Goal: Transaction & Acquisition: Book appointment/travel/reservation

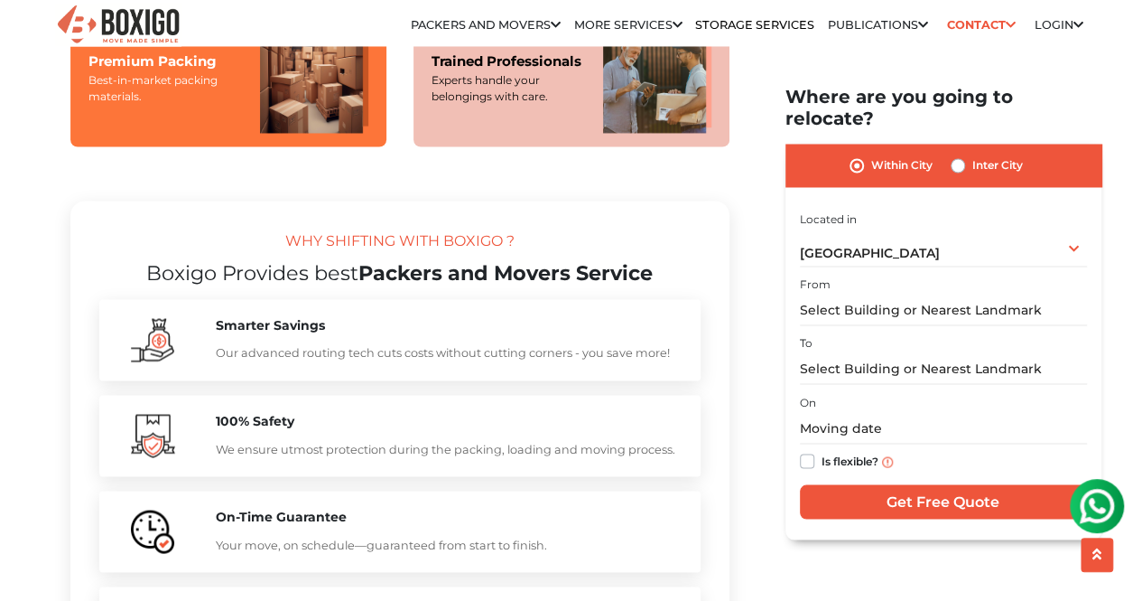
scroll to position [1535, 0]
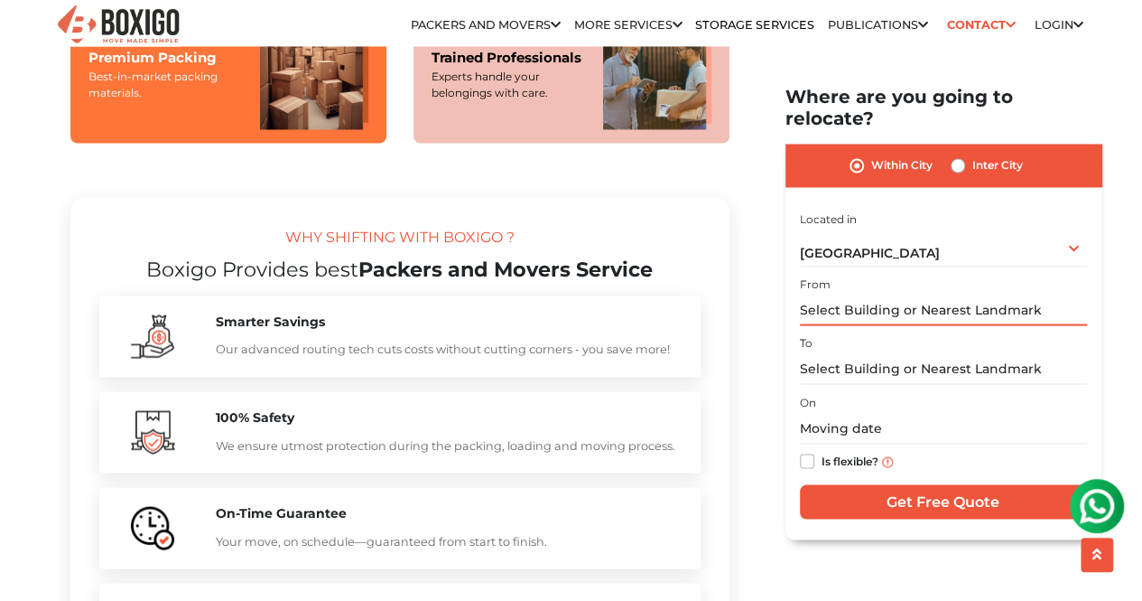
click at [1014, 294] on input "text" at bounding box center [943, 310] width 287 height 32
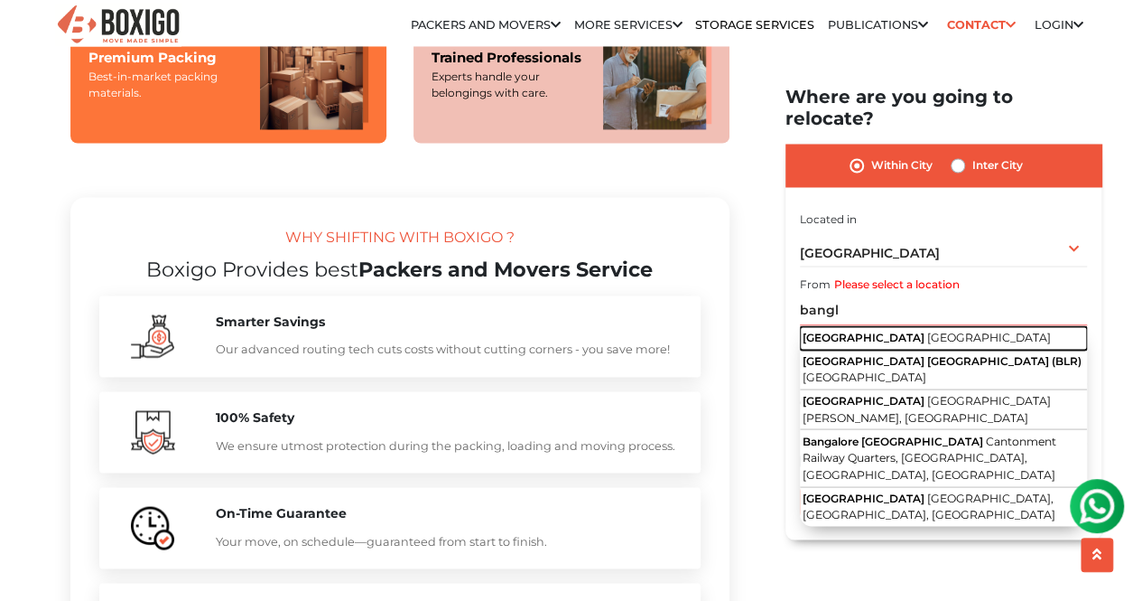
click at [927, 331] on span "[GEOGRAPHIC_DATA]" at bounding box center [989, 338] width 124 height 14
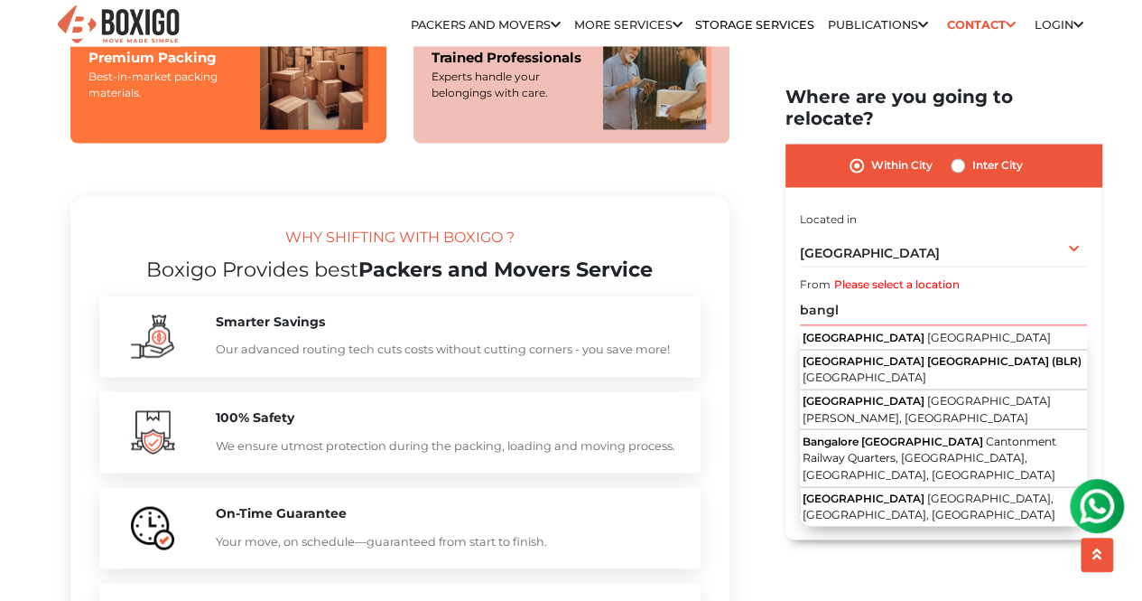
type input "[GEOGRAPHIC_DATA], [GEOGRAPHIC_DATA]"
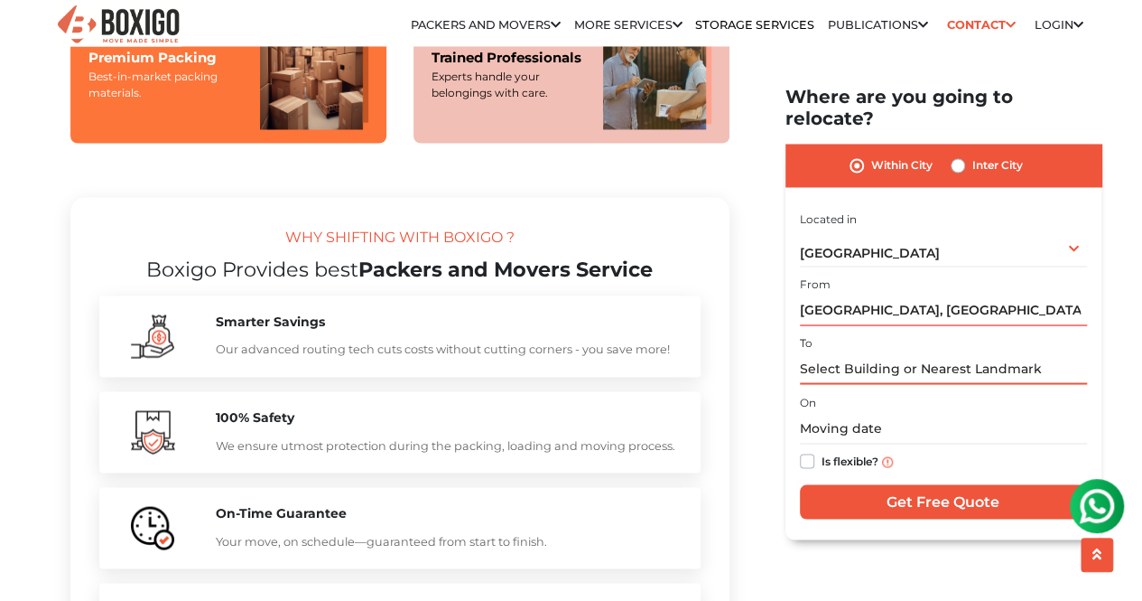
click at [892, 359] on input "text" at bounding box center [943, 369] width 287 height 32
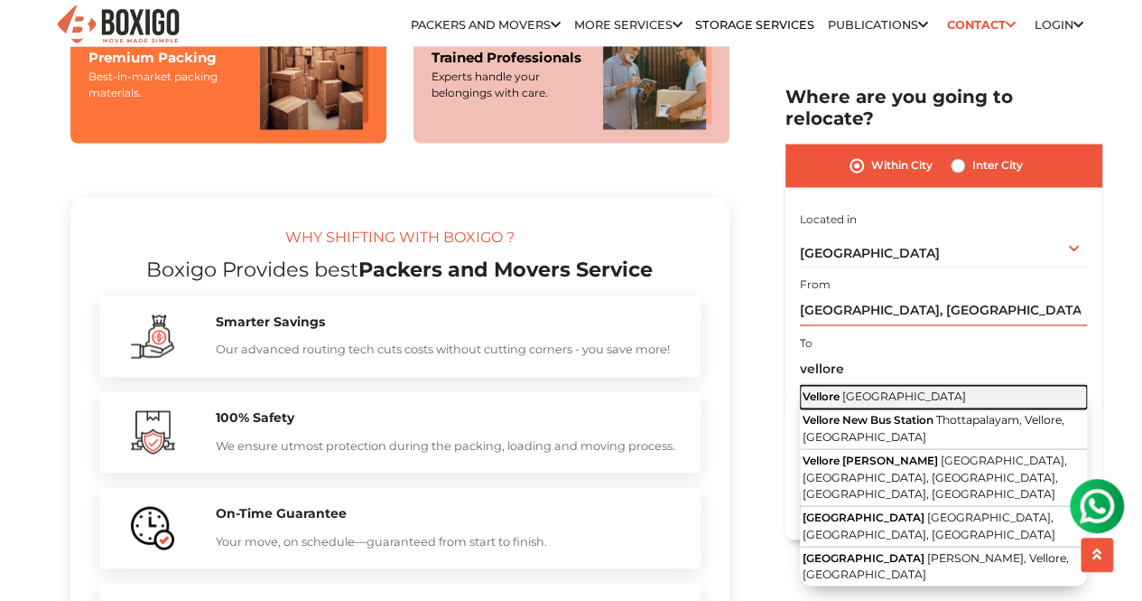
click at [912, 386] on button "Vellore [GEOGRAPHIC_DATA]" at bounding box center [943, 397] width 287 height 23
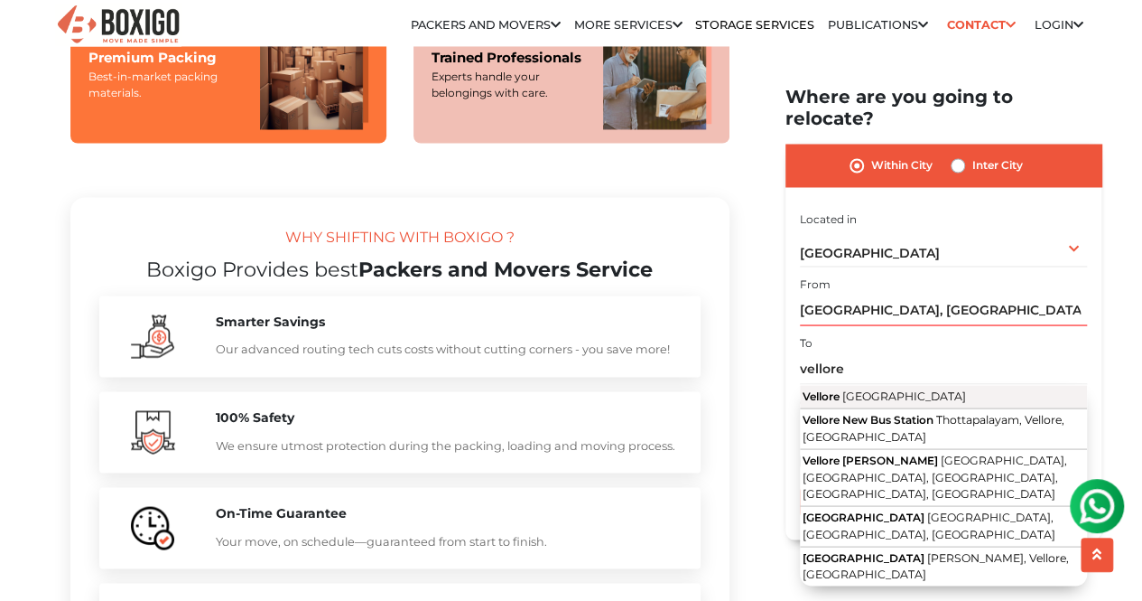
type input "Vellore, [GEOGRAPHIC_DATA]"
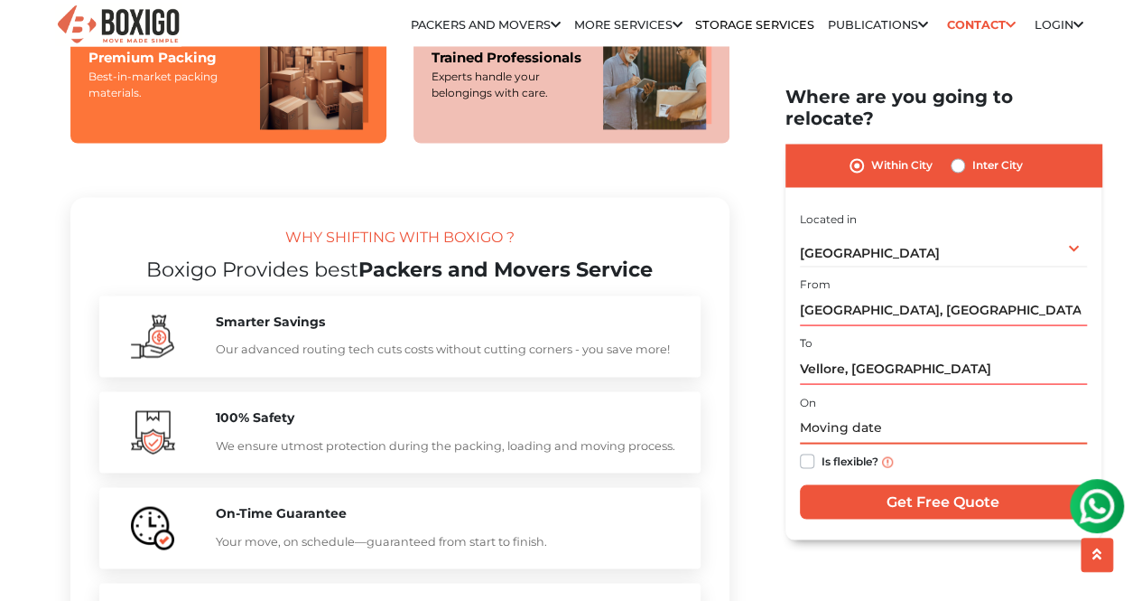
click at [847, 413] on input "text" at bounding box center [943, 429] width 287 height 32
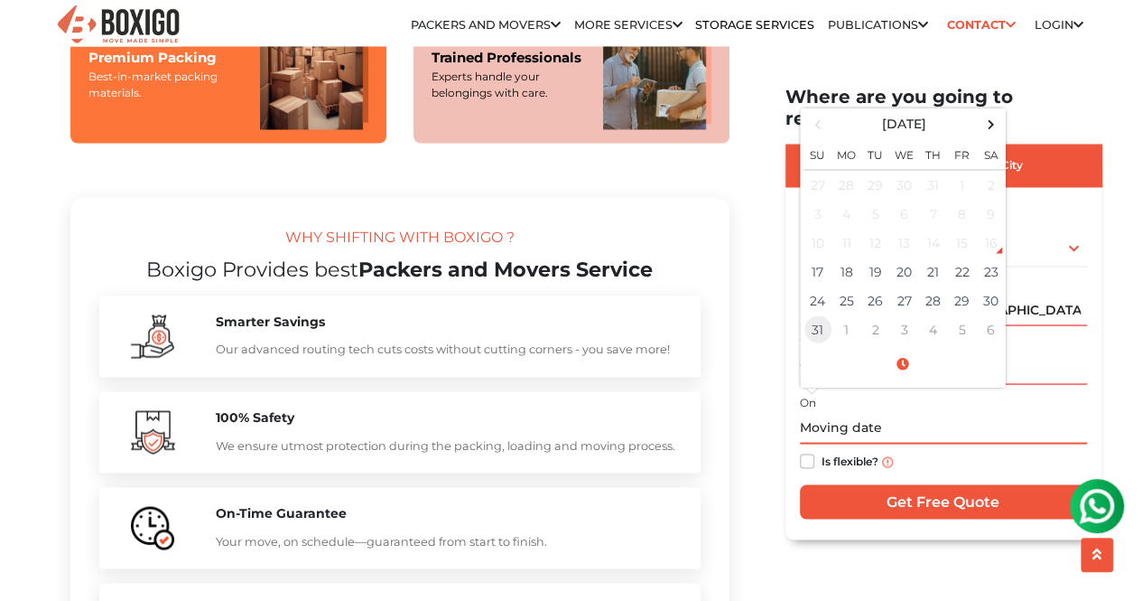
click at [828, 315] on td "31" at bounding box center [818, 329] width 29 height 29
type input "[DATE] 12:00 AM"
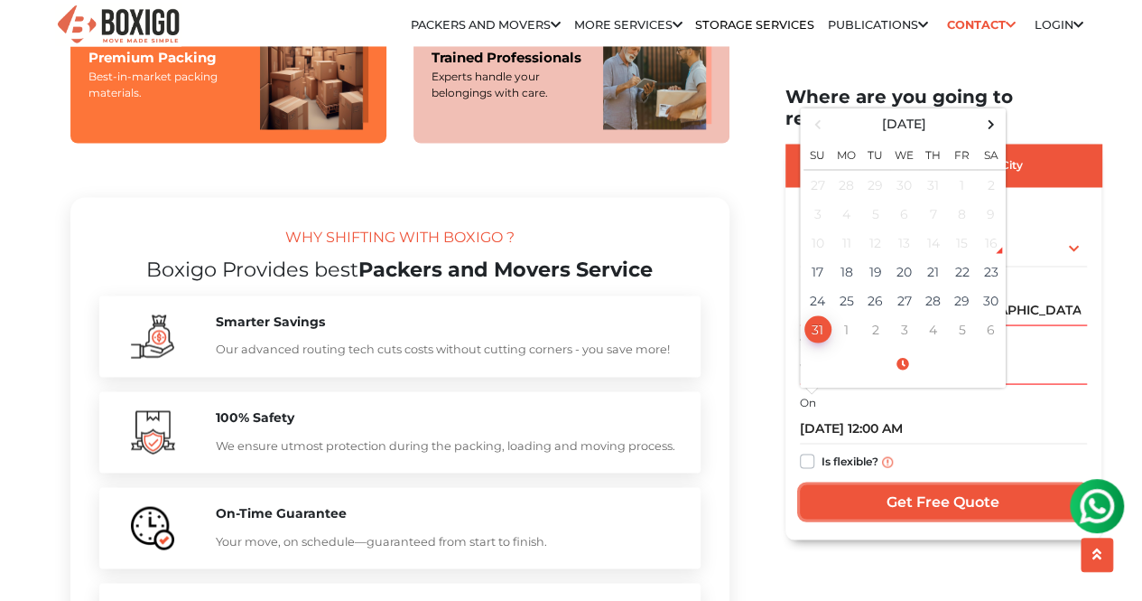
click at [909, 485] on input "Get Free Quote" at bounding box center [943, 502] width 287 height 34
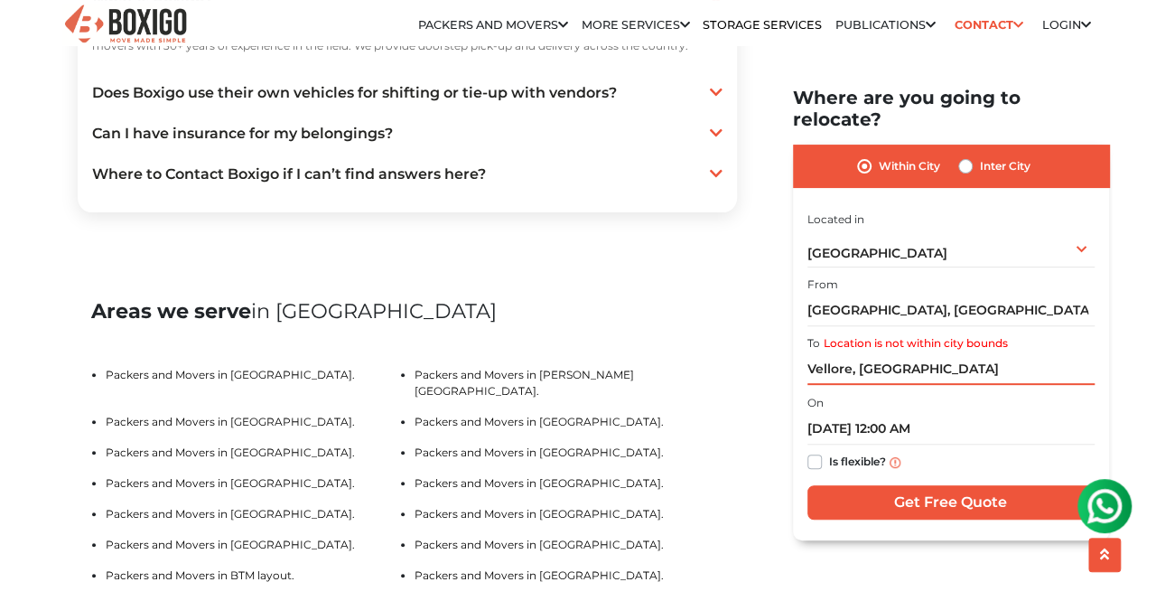
scroll to position [3522, 0]
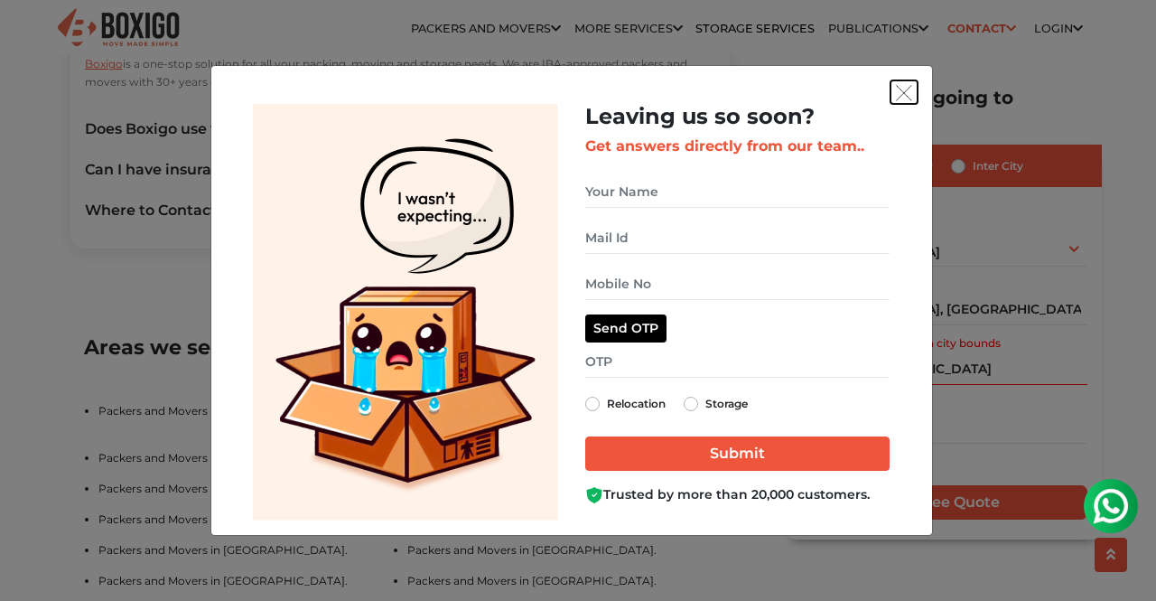
click at [912, 89] on button "get free quote dialog" at bounding box center [903, 91] width 27 height 23
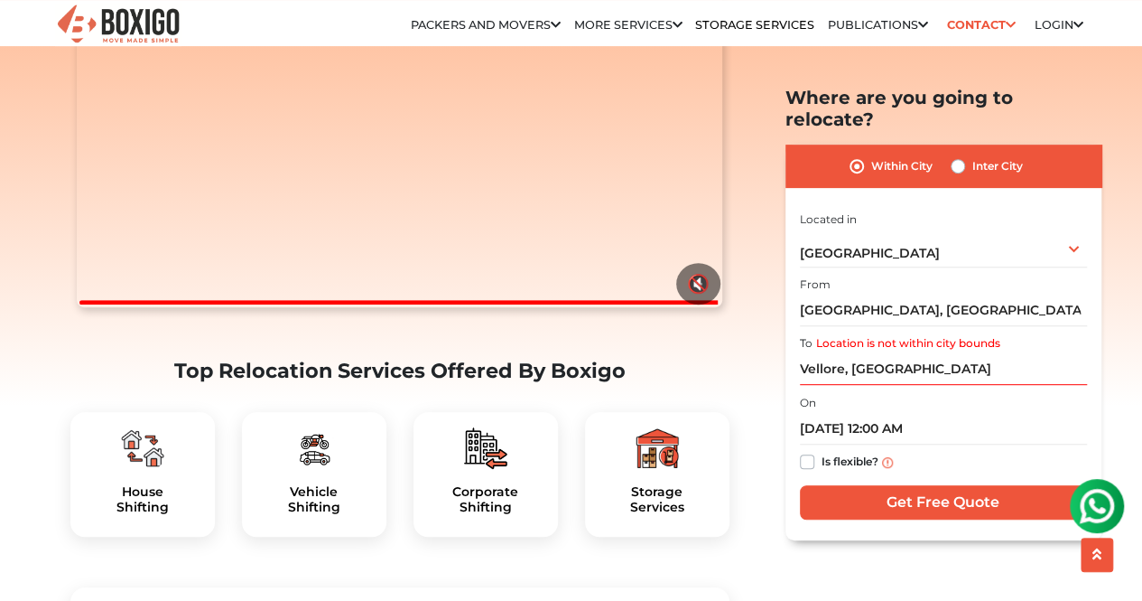
scroll to position [181, 0]
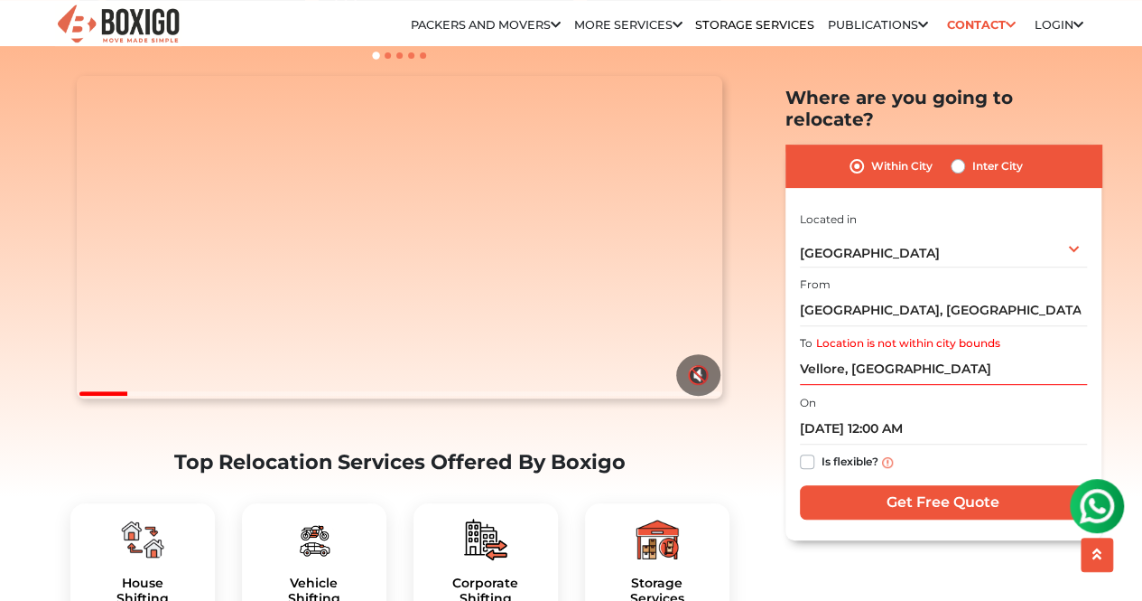
click at [973, 155] on label "Inter City" at bounding box center [998, 166] width 51 height 22
click at [952, 155] on input "Inter City" at bounding box center [958, 164] width 14 height 18
radio input "true"
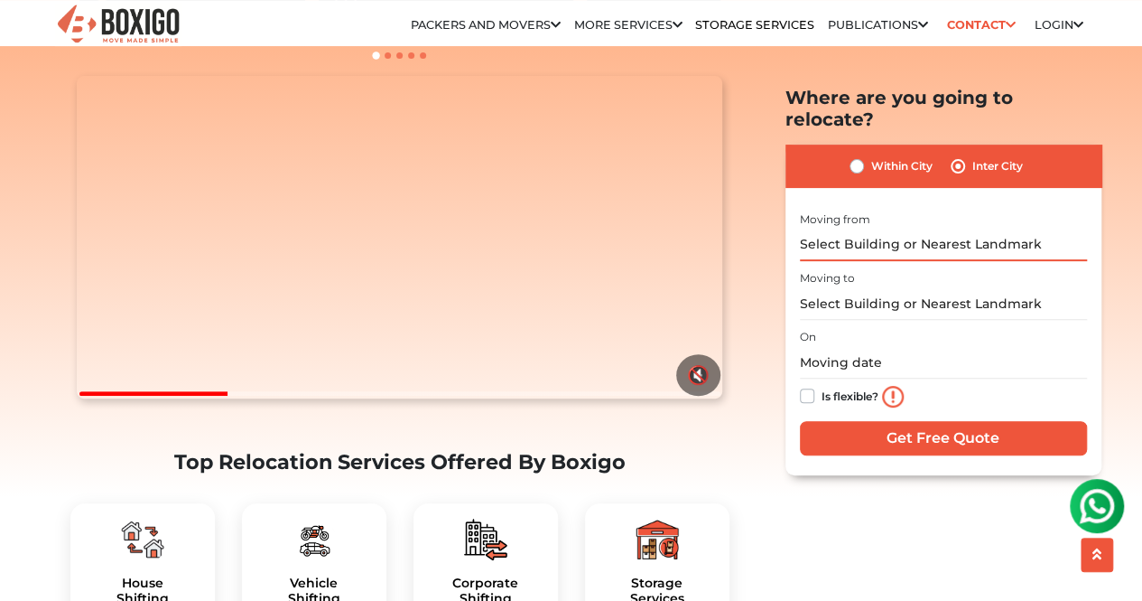
click at [964, 228] on input "text" at bounding box center [943, 244] width 287 height 32
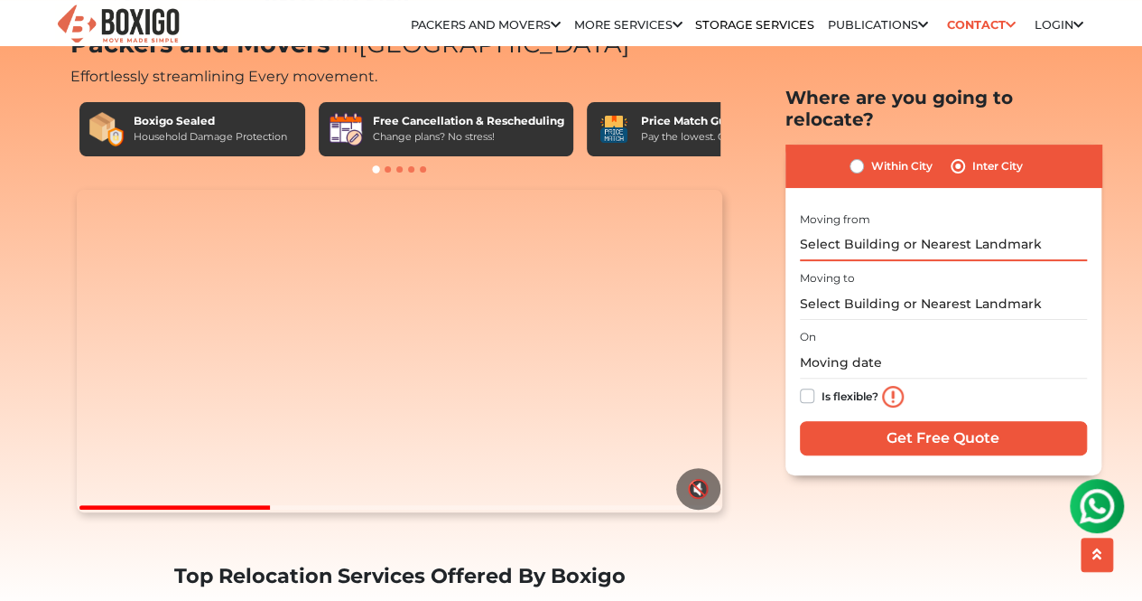
scroll to position [0, 0]
